Goal: Task Accomplishment & Management: Manage account settings

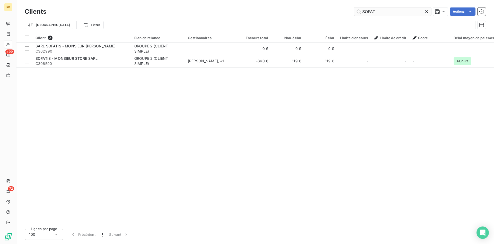
drag, startPoint x: 395, startPoint y: 13, endPoint x: 277, endPoint y: 6, distance: 118.9
click at [354, 7] on input "SOFAT" at bounding box center [392, 11] width 77 height 8
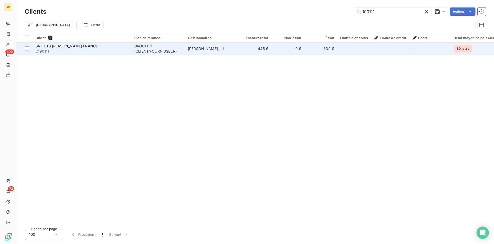
type input "190111"
click at [205, 44] on td "[PERSON_NAME] , + 1" at bounding box center [212, 48] width 54 height 12
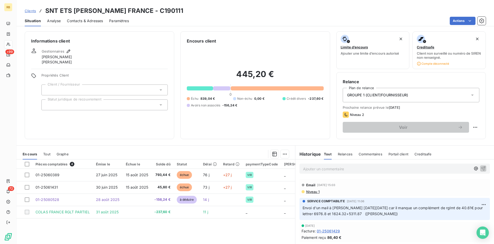
click at [88, 20] on span "Contacts & Adresses" at bounding box center [85, 20] width 36 height 5
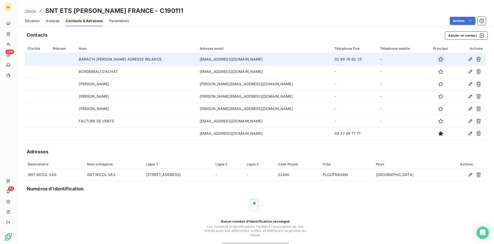
click at [438, 59] on icon "button" at bounding box center [440, 59] width 5 height 5
click at [480, 133] on icon "button" at bounding box center [478, 133] width 5 height 5
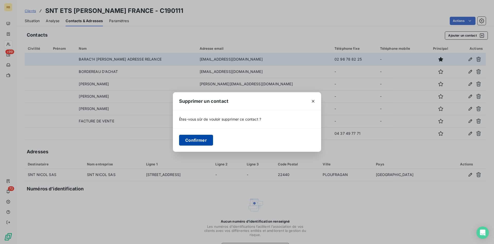
click at [197, 137] on button "Confirmer" at bounding box center [196, 140] width 34 height 11
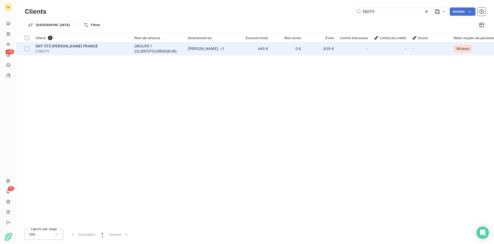
click at [98, 45] on div "SNT ETS [PERSON_NAME] FRANCE" at bounding box center [82, 46] width 93 height 5
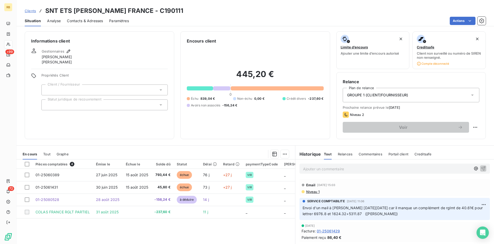
click at [316, 192] on span "Niveau 1" at bounding box center [313, 191] width 14 height 4
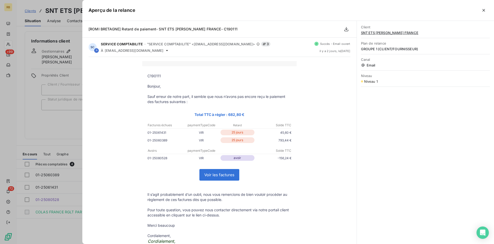
click at [422, 122] on div "Client SNT ETS [PERSON_NAME] FRANCE Plan de relance GROUPE 1 (CLIENT/FOURNISSEU…" at bounding box center [425, 132] width 137 height 223
click at [485, 9] on icon "button" at bounding box center [483, 10] width 5 height 5
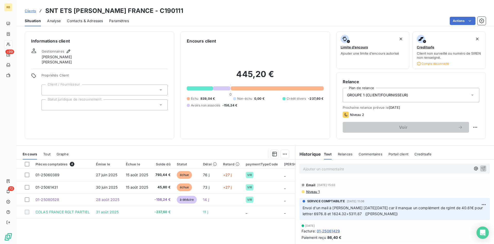
click at [316, 191] on span "Niveau 1" at bounding box center [313, 191] width 14 height 4
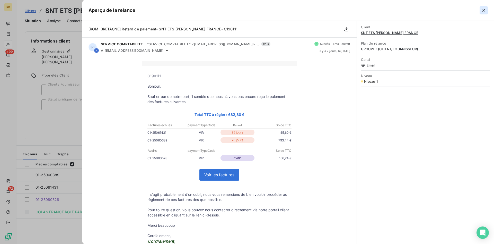
click at [485, 8] on icon "button" at bounding box center [483, 10] width 5 height 5
